Goal: Task Accomplishment & Management: Use online tool/utility

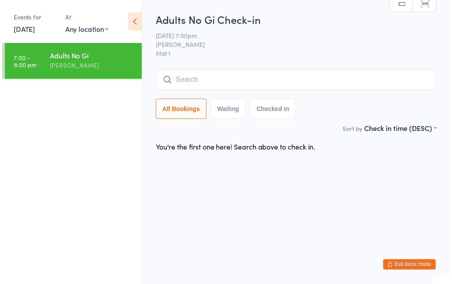
scroll to position [-1, 0]
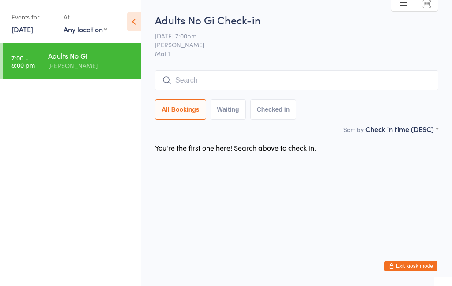
click at [242, 84] on input "search" at bounding box center [297, 80] width 284 height 20
click at [225, 86] on input "search" at bounding box center [297, 80] width 284 height 20
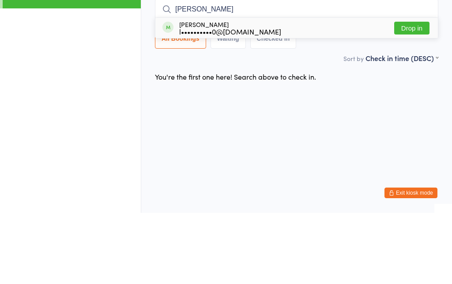
type input "[PERSON_NAME]"
click at [417, 93] on button "Drop in" at bounding box center [411, 99] width 35 height 13
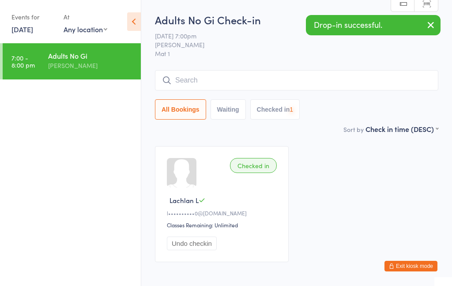
click at [278, 84] on input "search" at bounding box center [297, 80] width 284 height 20
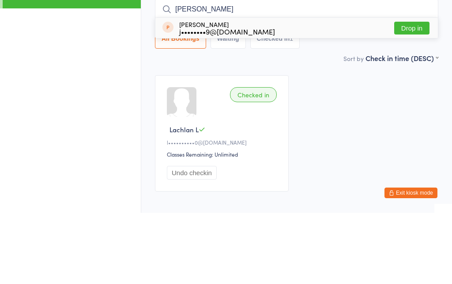
type input "J"
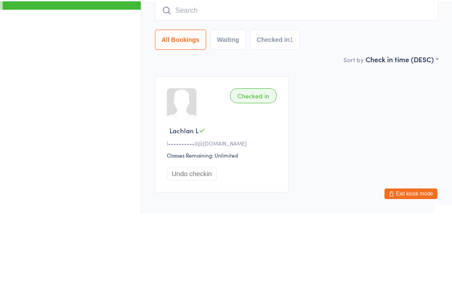
scroll to position [48, 0]
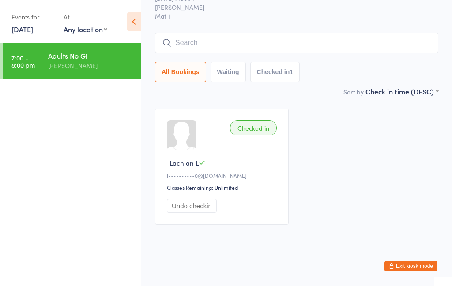
click at [277, 35] on input "search" at bounding box center [297, 43] width 284 height 20
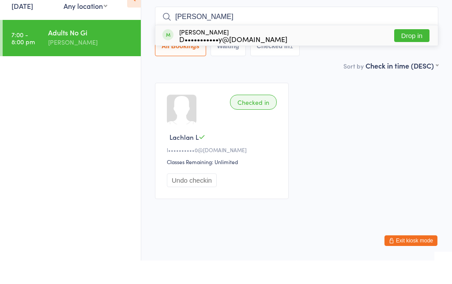
type input "[PERSON_NAME]"
click at [420, 53] on button "Drop in" at bounding box center [411, 59] width 35 height 13
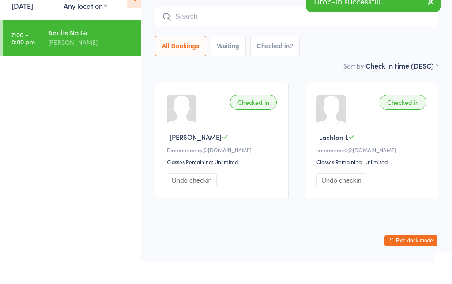
click at [273, 30] on input "search" at bounding box center [297, 40] width 284 height 20
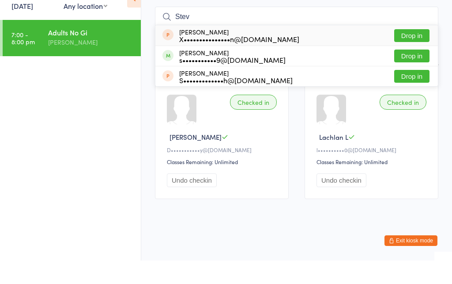
type input "Stev"
click at [409, 73] on button "Drop in" at bounding box center [411, 79] width 35 height 13
